Goal: Task Accomplishment & Management: Use online tool/utility

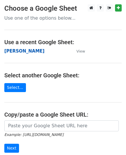
click at [21, 49] on strong "[PERSON_NAME]" at bounding box center [24, 51] width 40 height 5
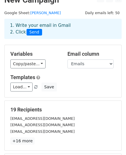
scroll to position [87, 0]
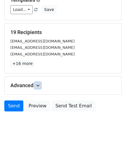
click at [38, 87] on link at bounding box center [38, 85] width 6 height 6
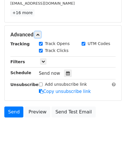
scroll to position [144, 0]
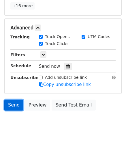
click at [14, 105] on link "Send" at bounding box center [13, 105] width 19 height 11
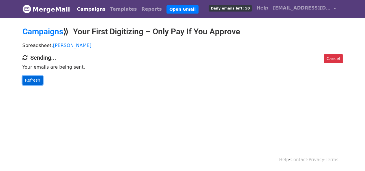
click at [31, 79] on link "Refresh" at bounding box center [33, 80] width 20 height 9
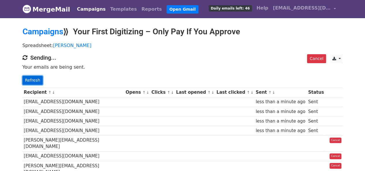
click at [39, 82] on link "Refresh" at bounding box center [33, 80] width 20 height 9
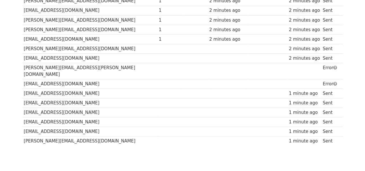
scroll to position [126, 0]
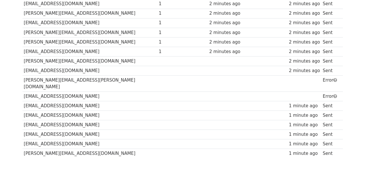
click at [83, 78] on td "[PERSON_NAME][EMAIL_ADDRESS][PERSON_NAME][DOMAIN_NAME]" at bounding box center [90, 84] width 135 height 16
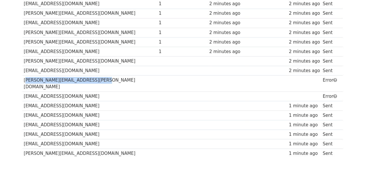
drag, startPoint x: 83, startPoint y: 78, endPoint x: 29, endPoint y: 78, distance: 54.3
click at [29, 78] on td "[PERSON_NAME][EMAIL_ADDRESS][PERSON_NAME][DOMAIN_NAME]" at bounding box center [90, 84] width 135 height 16
click at [34, 78] on td "[PERSON_NAME][EMAIL_ADDRESS][PERSON_NAME][DOMAIN_NAME]" at bounding box center [90, 84] width 135 height 16
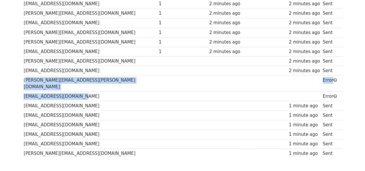
drag, startPoint x: 34, startPoint y: 78, endPoint x: 76, endPoint y: 87, distance: 42.3
click at [72, 89] on tbody "Recipient ↑ ↓ Opens ↑ ↓ Clicks ↑ ↓ Last opened ↑ ↓ Last clicked ↑ ↓ Sent ↑ ↓ St…" at bounding box center [183, 59] width 320 height 197
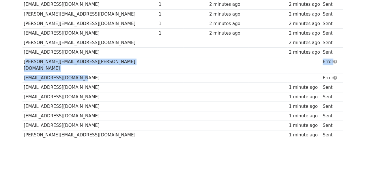
scroll to position [155, 0]
